Goal: Task Accomplishment & Management: Manage account settings

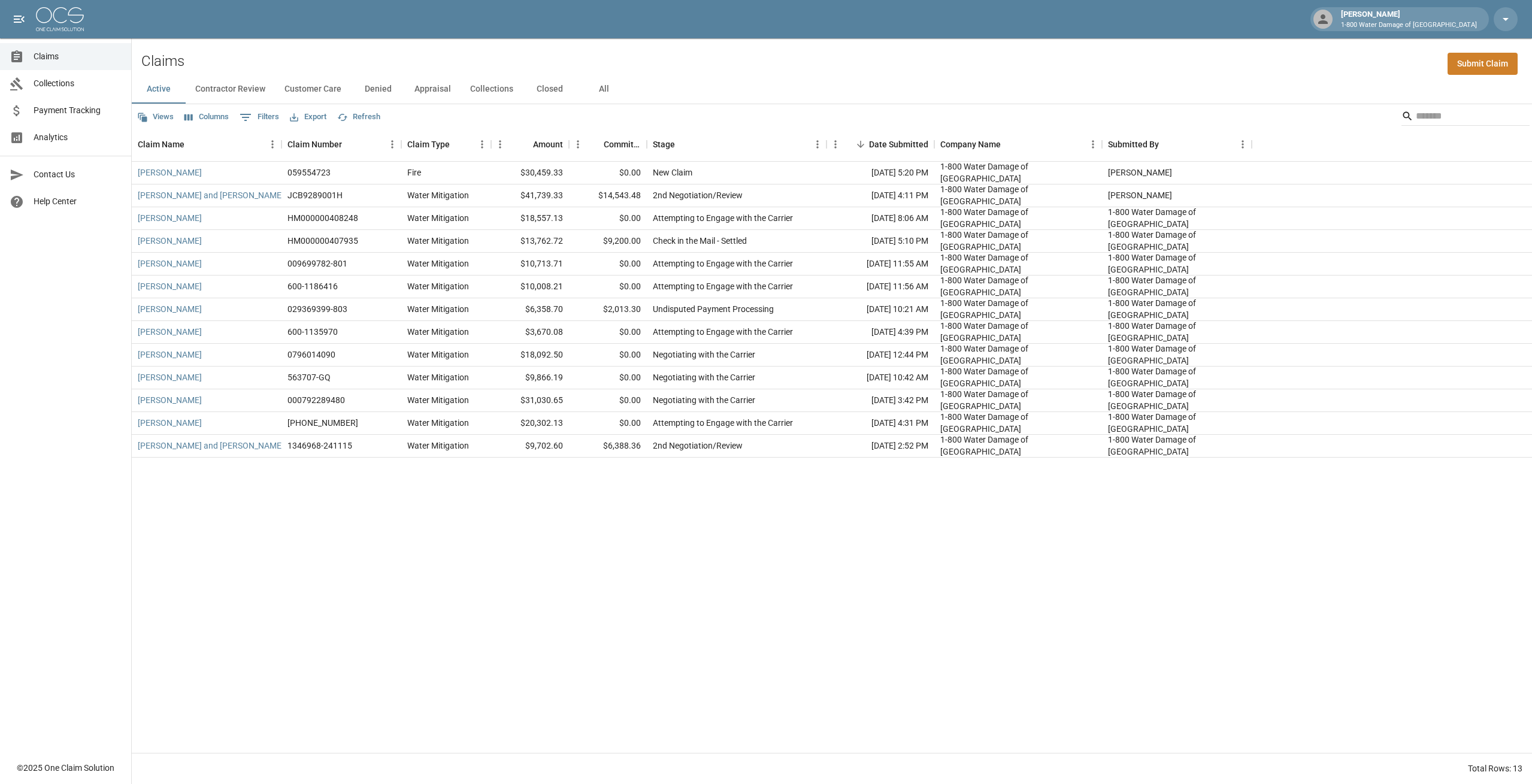
drag, startPoint x: 611, startPoint y: 90, endPoint x: 663, endPoint y: 71, distance: 55.4
click at [663, 71] on div "Claims Submit Claim Active Contractor Review Customer Care Denied Appraisal Col…" at bounding box center [831, 411] width 1400 height 745
drag, startPoint x: 656, startPoint y: 94, endPoint x: 183, endPoint y: 61, distance: 474.1
click at [183, 61] on div "Claims Submit Claim Active Contractor Review Customer Care Denied Appraisal Col…" at bounding box center [831, 411] width 1400 height 745
click at [844, 54] on div "Claims Submit Claim" at bounding box center [831, 56] width 1400 height 36
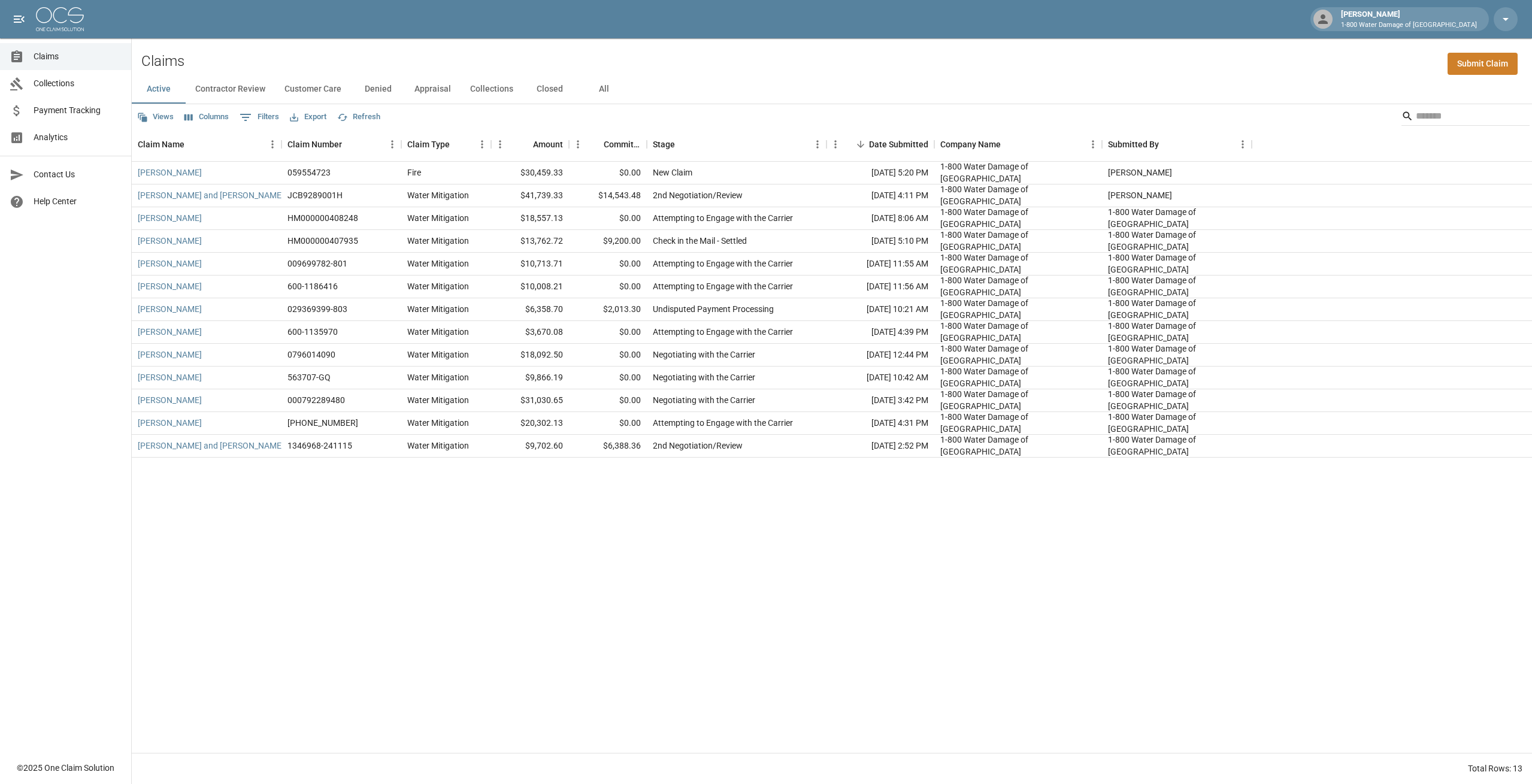
drag, startPoint x: 628, startPoint y: 91, endPoint x: 393, endPoint y: 54, distance: 237.9
click at [393, 54] on div "Claims Submit Claim Active Contractor Review Customer Care Denied Appraisal Col…" at bounding box center [831, 411] width 1400 height 745
drag, startPoint x: 393, startPoint y: 54, endPoint x: 312, endPoint y: 61, distance: 81.3
click at [312, 61] on div "Claims Submit Claim" at bounding box center [831, 56] width 1400 height 36
click at [631, 175] on div "$0.00" at bounding box center [608, 173] width 78 height 23
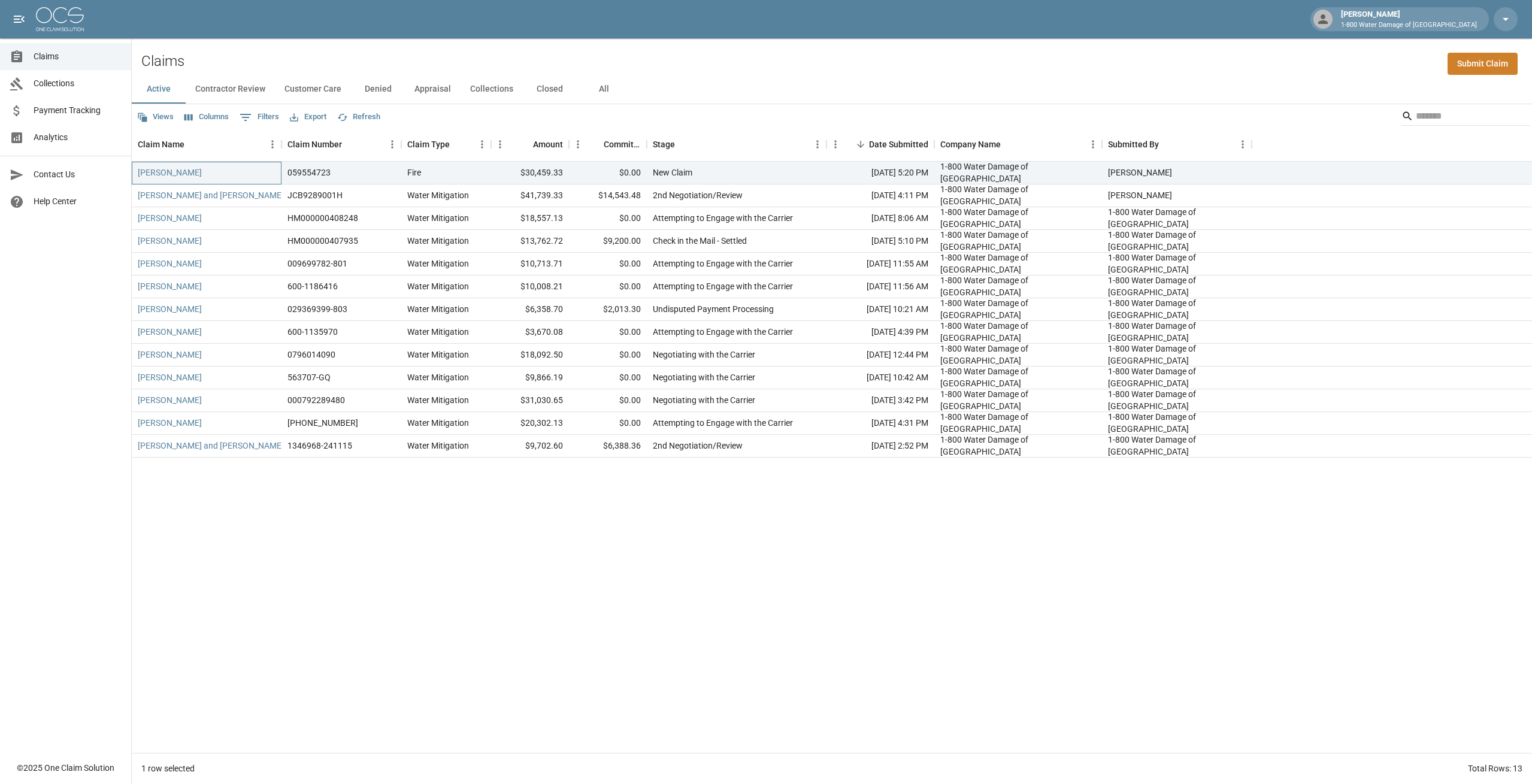
click at [179, 165] on div "[PERSON_NAME]" at bounding box center [206, 173] width 149 height 23
click at [176, 169] on link "[PERSON_NAME]" at bounding box center [170, 172] width 64 height 12
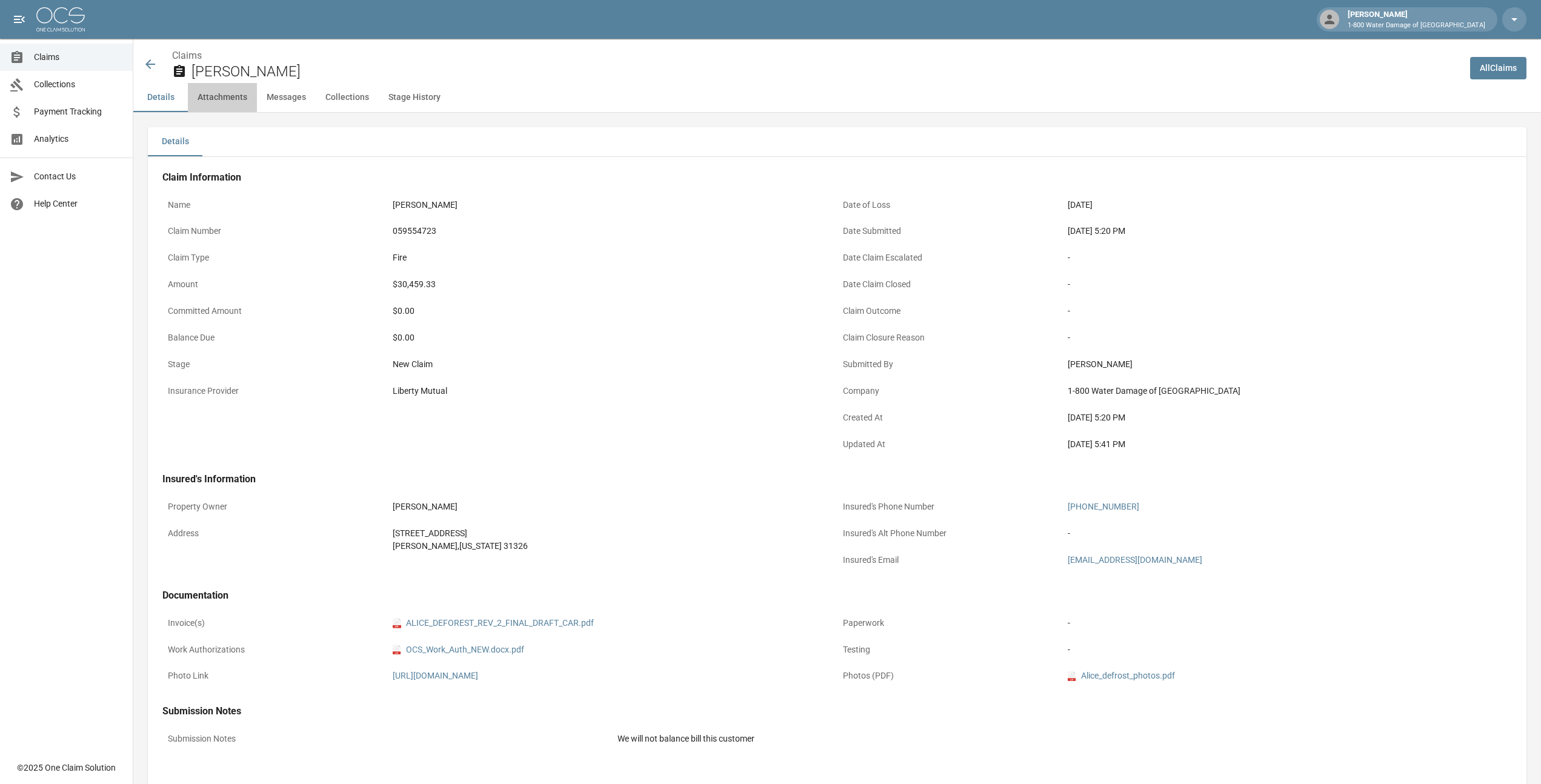
click at [220, 99] on button "Attachments" at bounding box center [223, 98] width 69 height 29
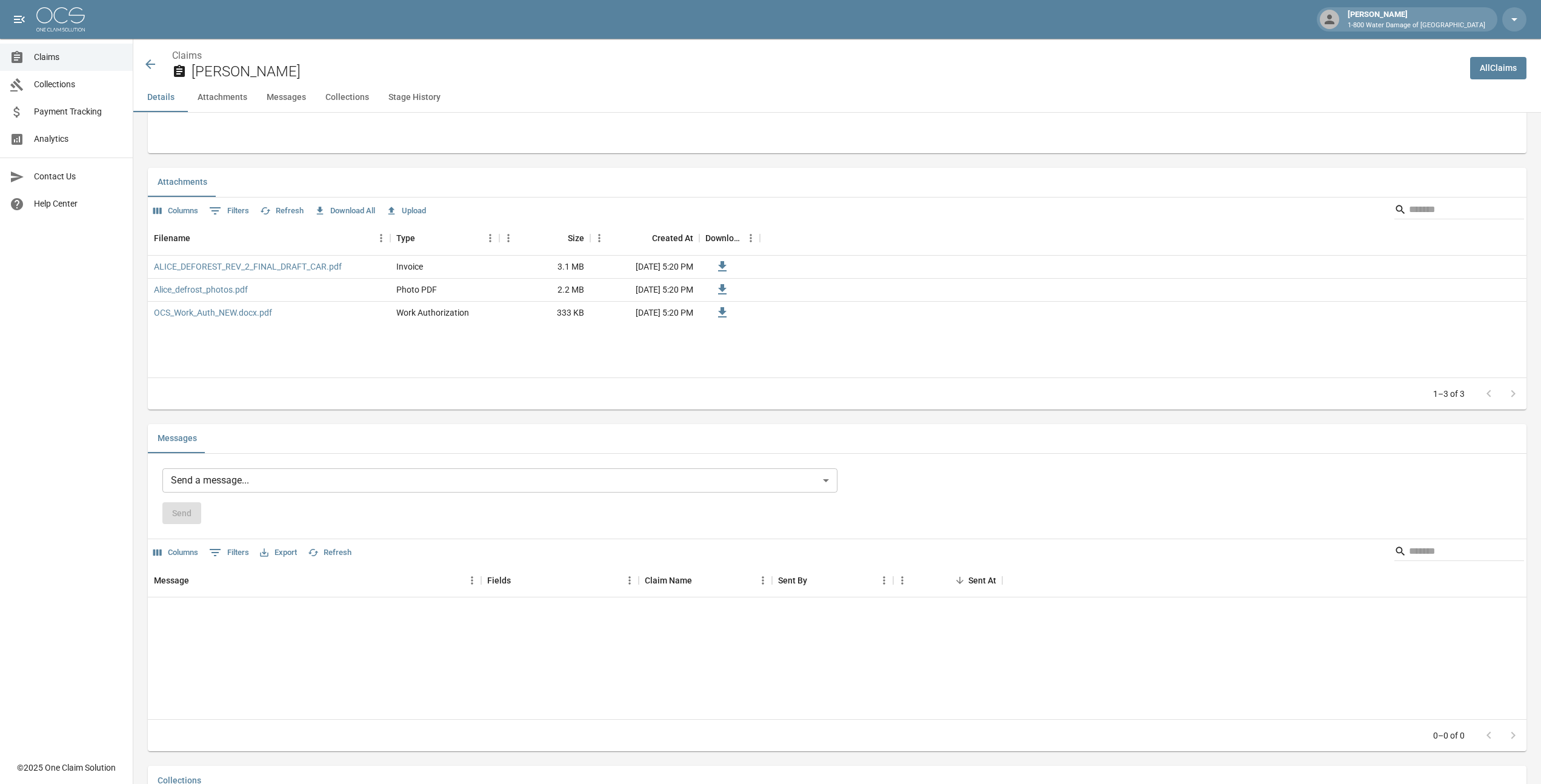
scroll to position [665, 0]
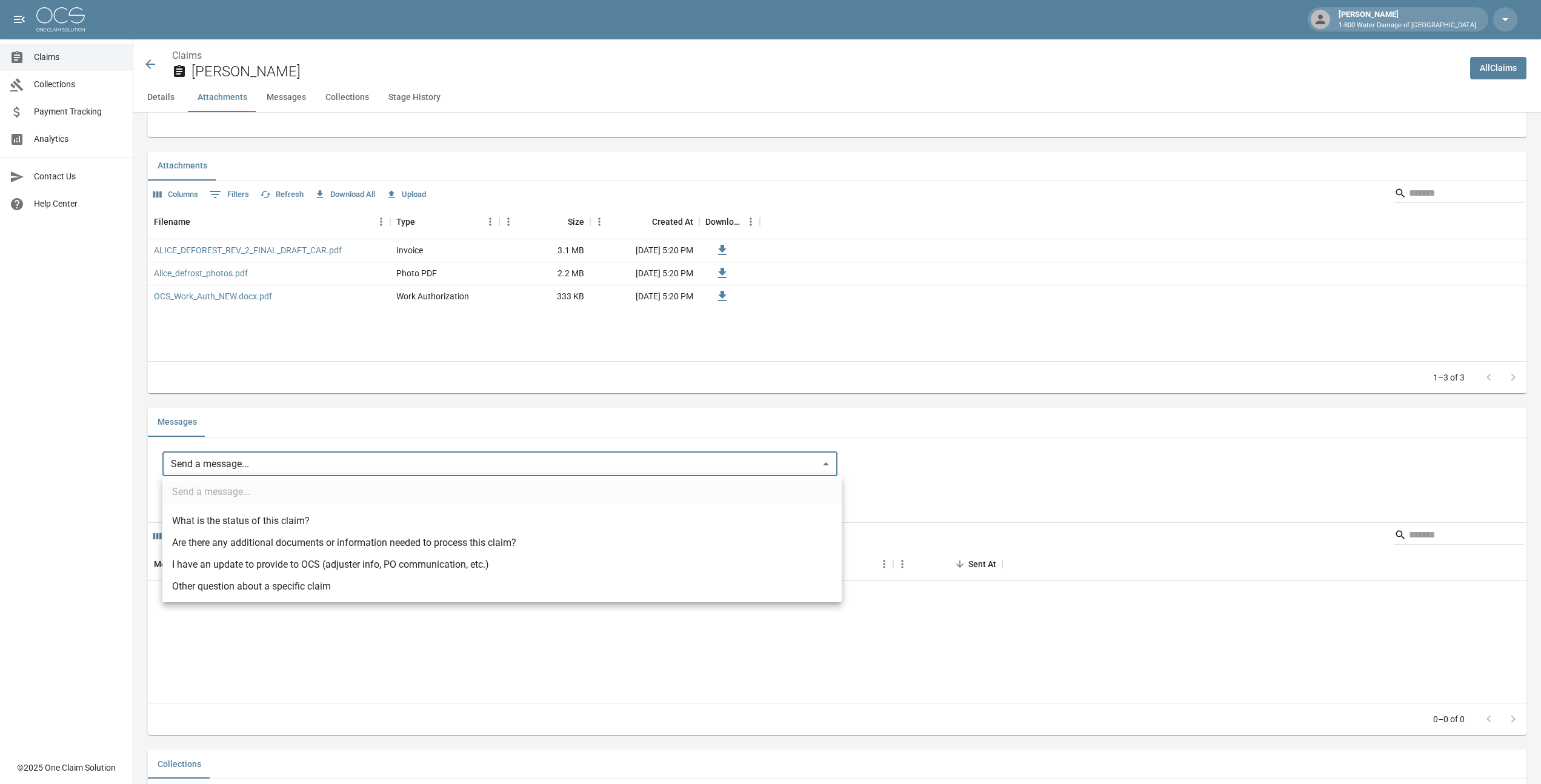
click at [828, 459] on body "[PERSON_NAME] 1-800 Water Damage of [GEOGRAPHIC_DATA] Claims Collections Paymen…" at bounding box center [770, 234] width 1541 height 1799
click at [891, 465] on div at bounding box center [775, 396] width 1550 height 793
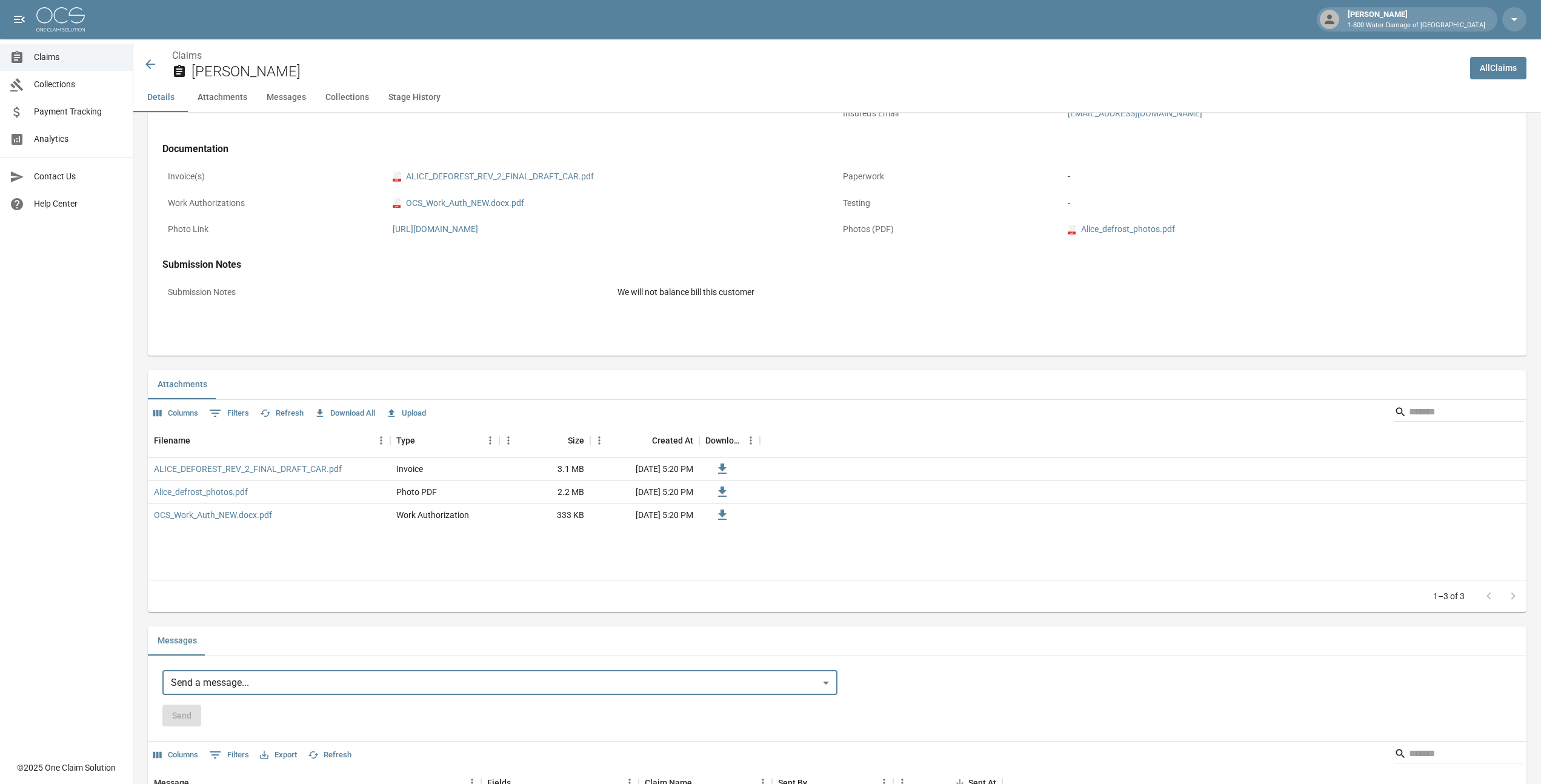
scroll to position [441, 0]
click at [411, 420] on button "Upload" at bounding box center [406, 419] width 46 height 19
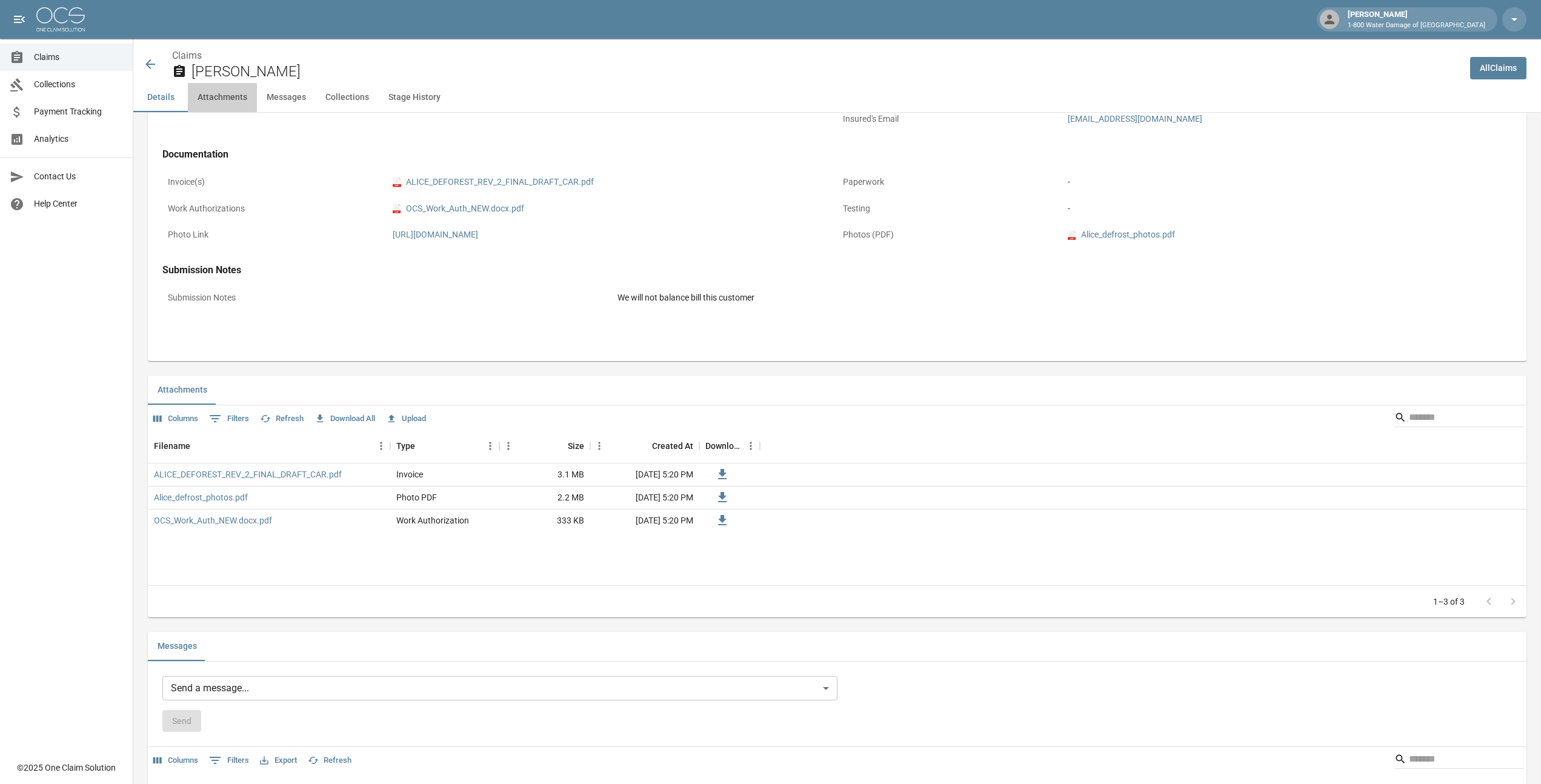
click at [224, 99] on button "Attachments" at bounding box center [223, 98] width 69 height 29
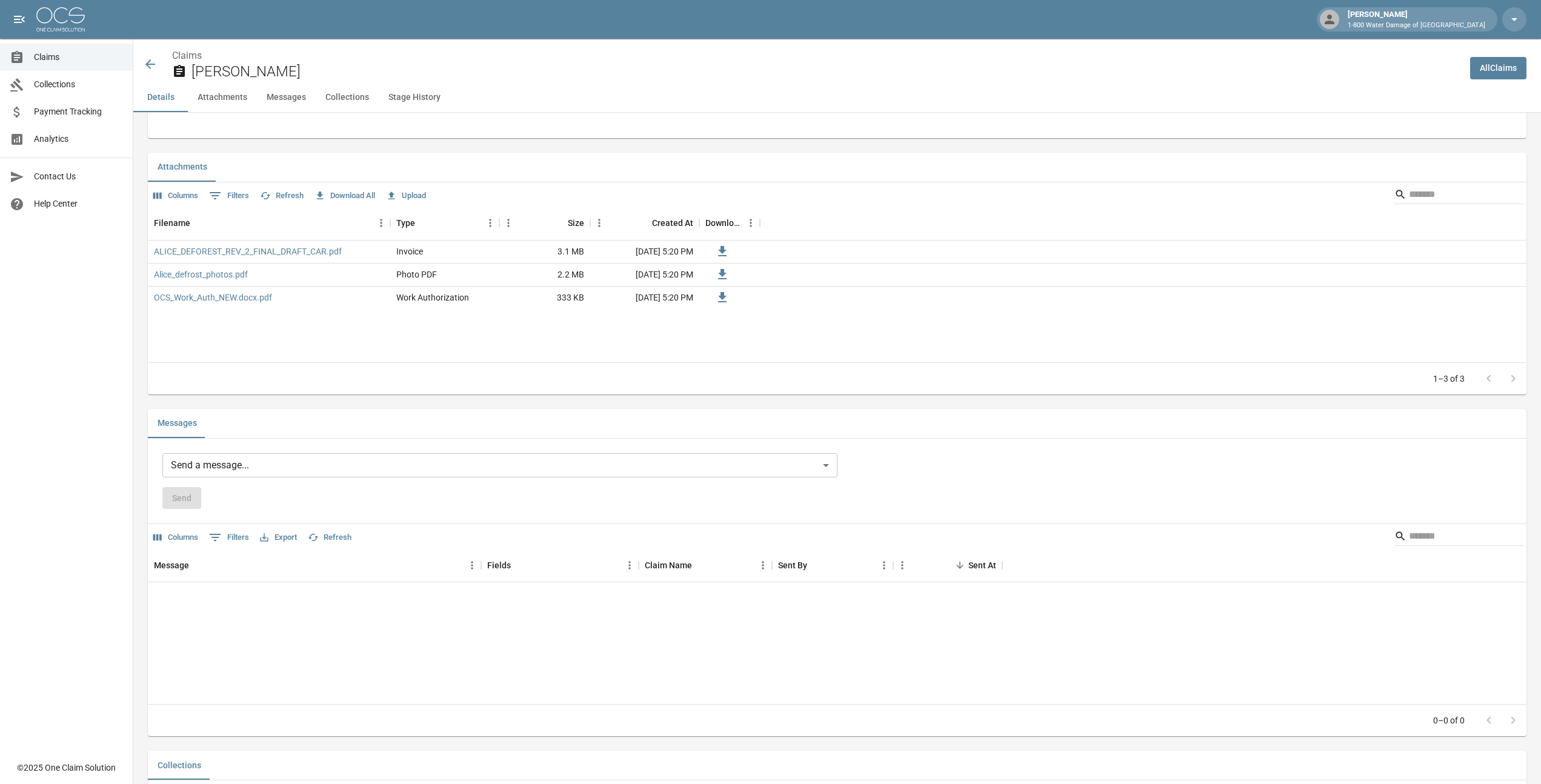
scroll to position [665, 0]
click at [282, 99] on button "Messages" at bounding box center [286, 98] width 59 height 29
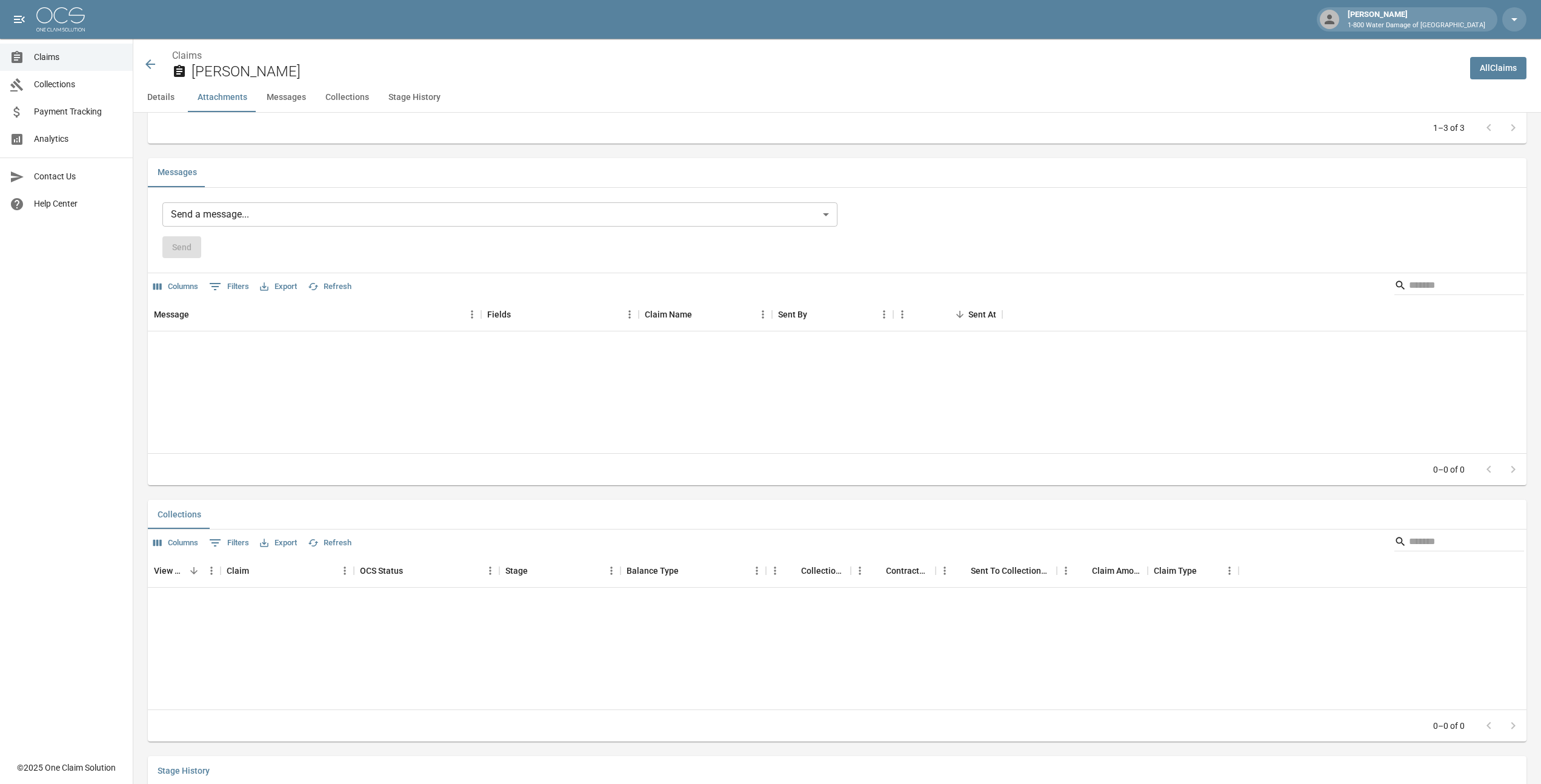
scroll to position [921, 0]
click at [269, 34] on div "[PERSON_NAME] 1-800 Water Damage of [GEOGRAPHIC_DATA]" at bounding box center [770, 20] width 1541 height 39
